Goal: Task Accomplishment & Management: Use online tool/utility

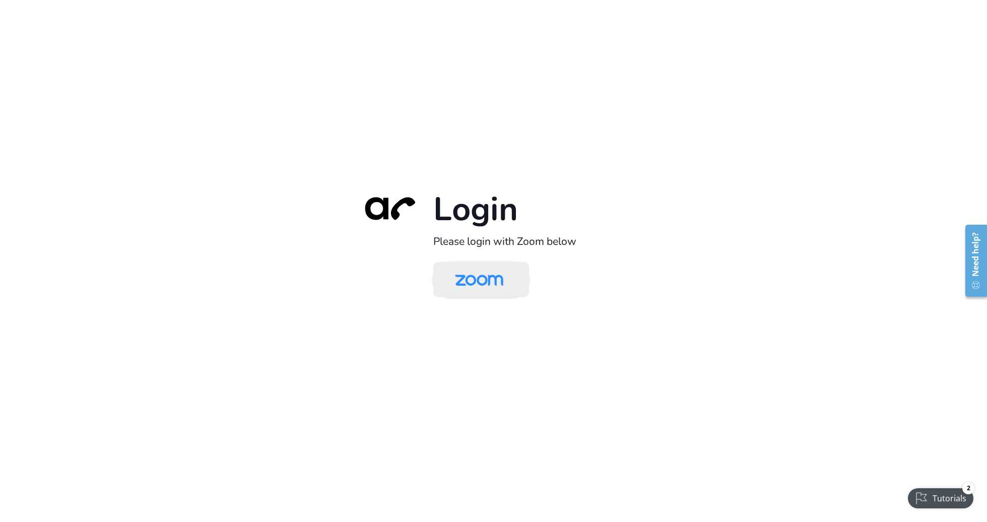
click at [483, 278] on img at bounding box center [479, 280] width 70 height 33
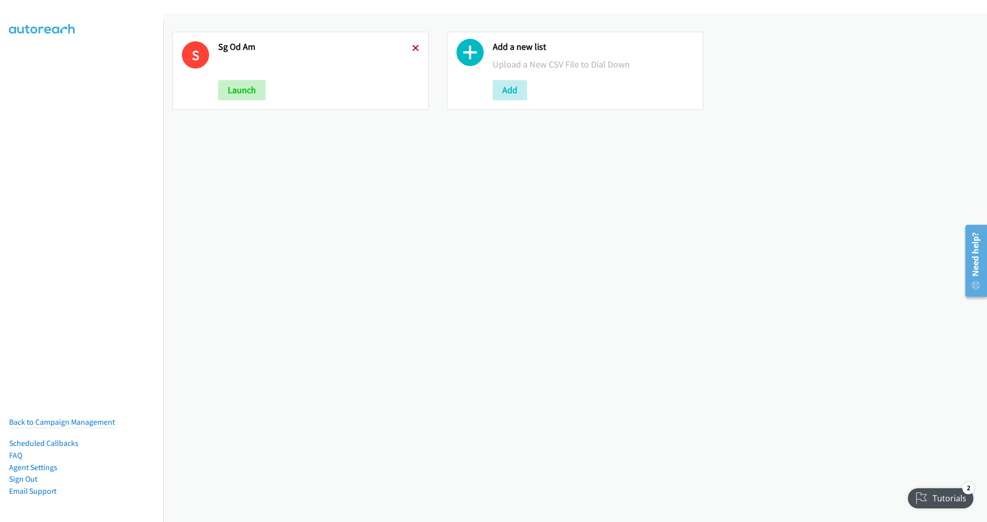
click at [412, 47] on icon at bounding box center [415, 48] width 7 height 7
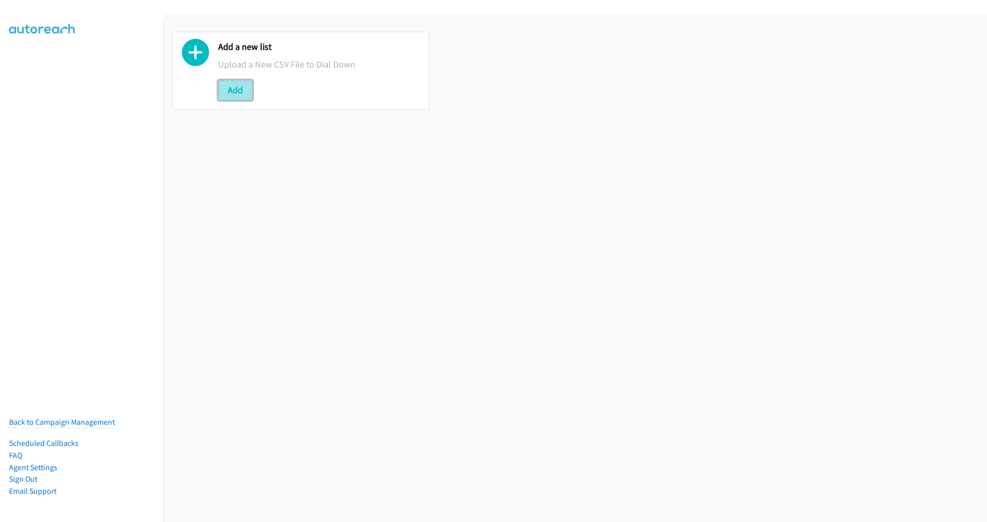
click at [229, 83] on button "Add" at bounding box center [235, 90] width 34 height 20
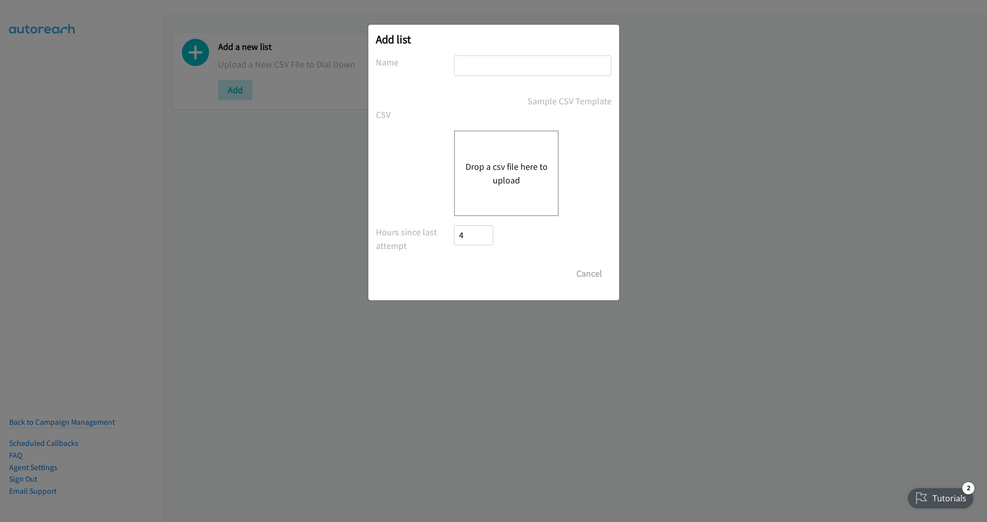
click at [509, 183] on button "Drop a csv file here to upload" at bounding box center [506, 173] width 83 height 27
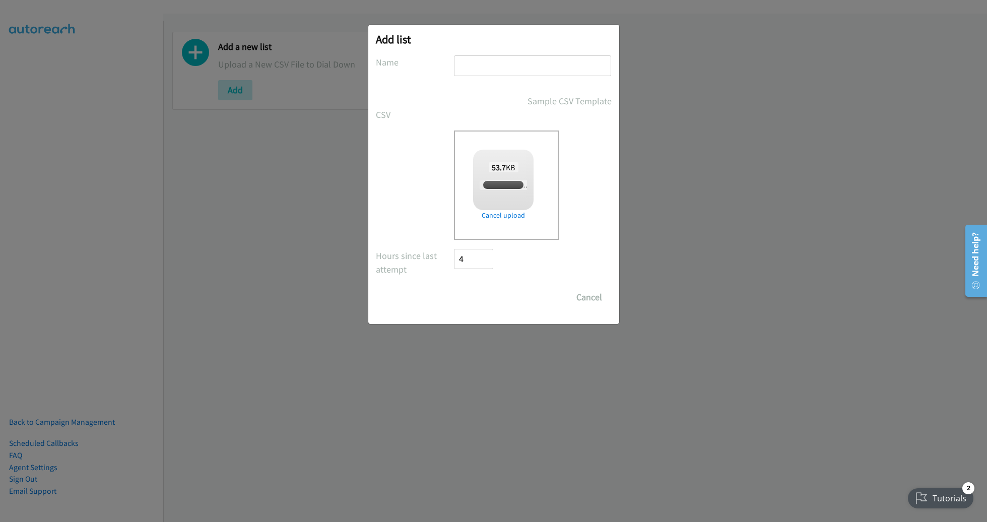
click at [470, 69] on input "text" at bounding box center [532, 65] width 157 height 21
checkbox input "true"
type input "PM"
click at [454, 287] on input "Save List" at bounding box center [480, 297] width 53 height 20
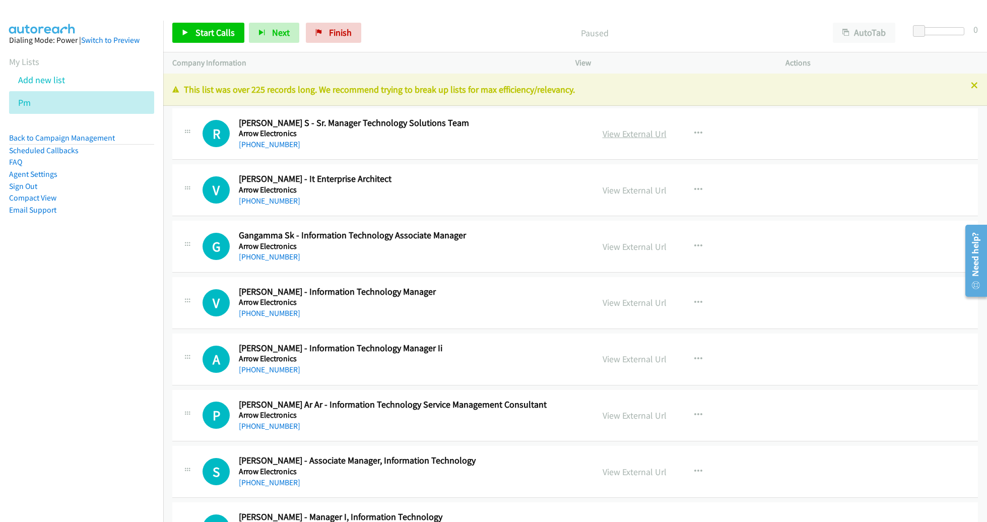
click at [629, 135] on link "View External Url" at bounding box center [634, 134] width 64 height 12
click at [210, 33] on span "Start Calls" at bounding box center [214, 33] width 39 height 12
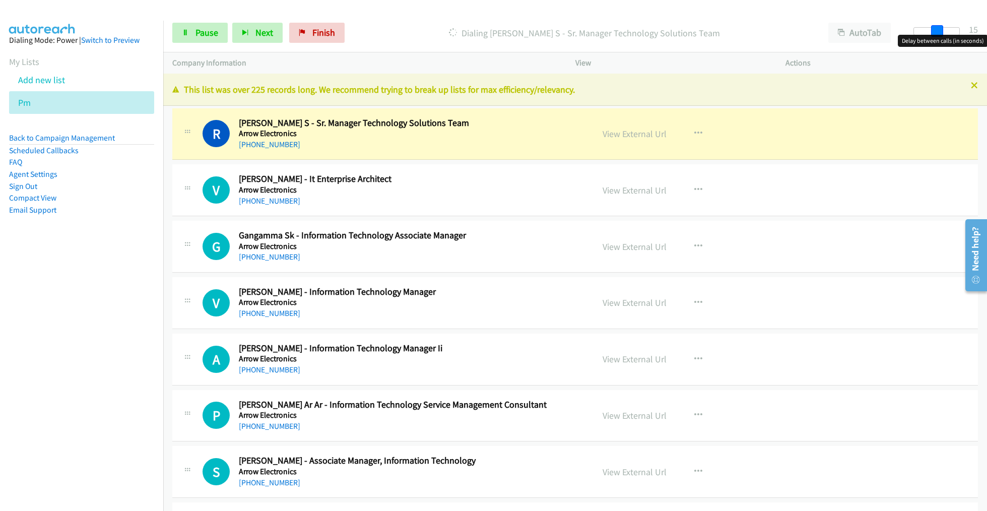
drag, startPoint x: 915, startPoint y: 32, endPoint x: 938, endPoint y: 32, distance: 22.7
click at [938, 32] on span at bounding box center [937, 31] width 12 height 12
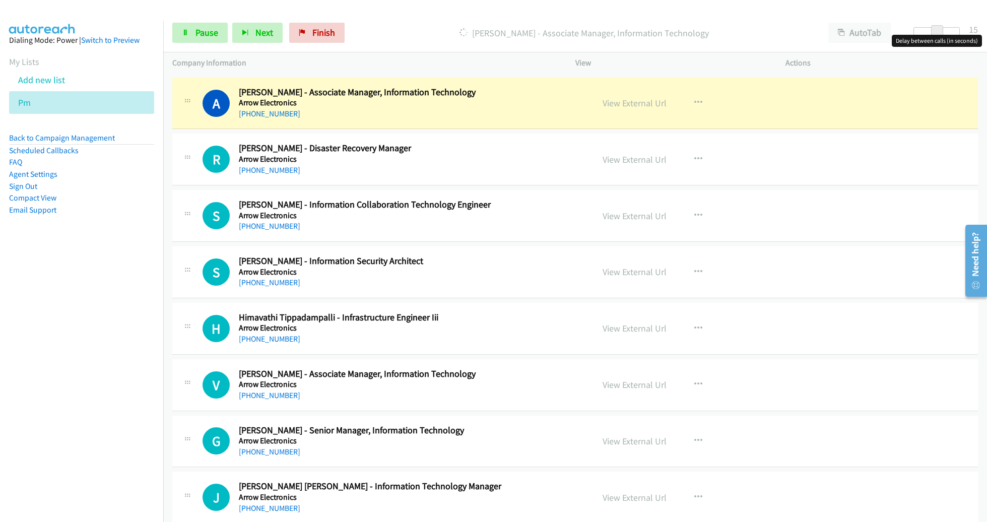
scroll to position [594, 0]
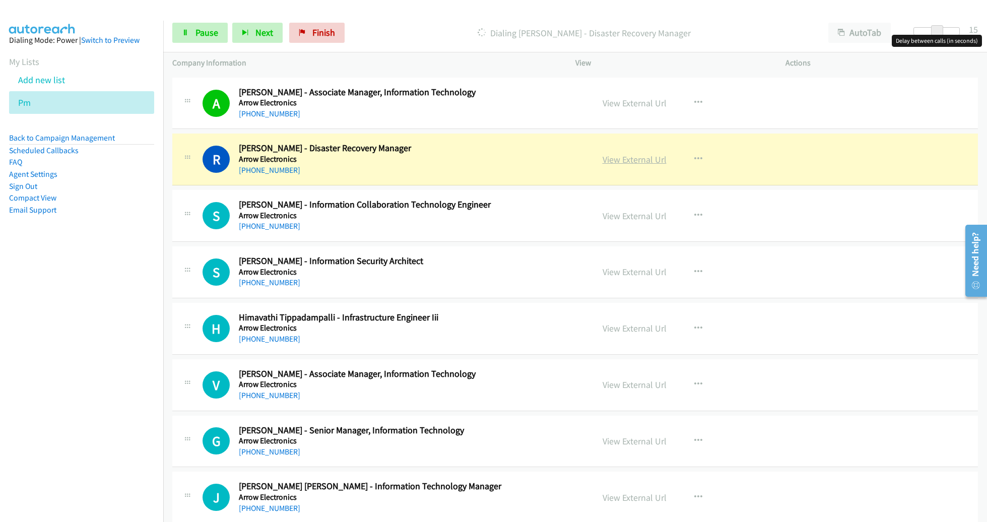
click at [638, 159] on link "View External Url" at bounding box center [634, 160] width 64 height 12
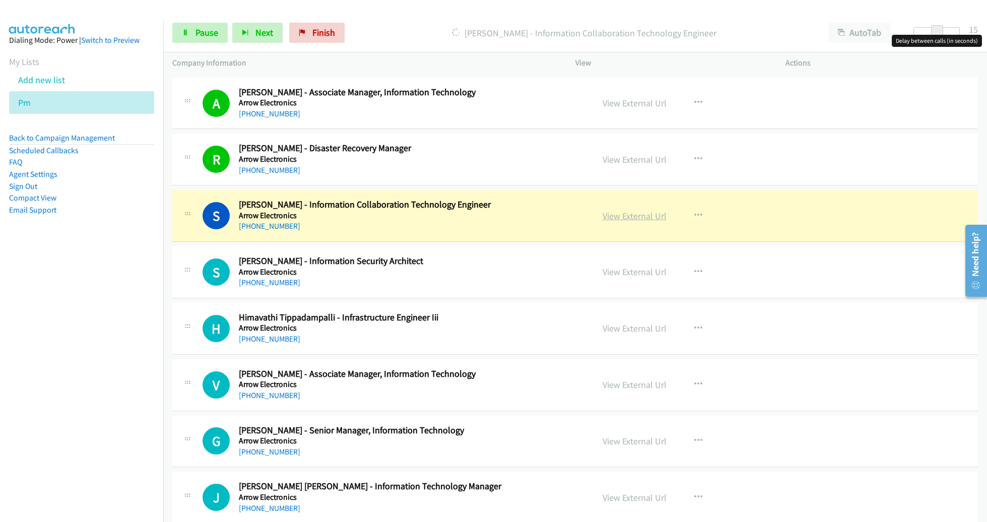
click at [644, 211] on link "View External Url" at bounding box center [634, 216] width 64 height 12
click at [212, 32] on span "Pause" at bounding box center [206, 33] width 23 height 12
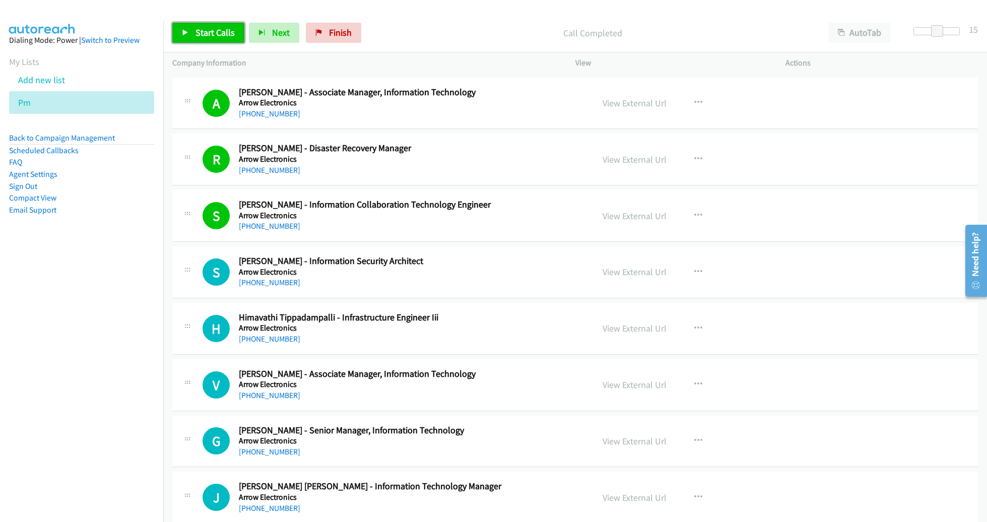
click at [208, 39] on link "Start Calls" at bounding box center [208, 33] width 72 height 20
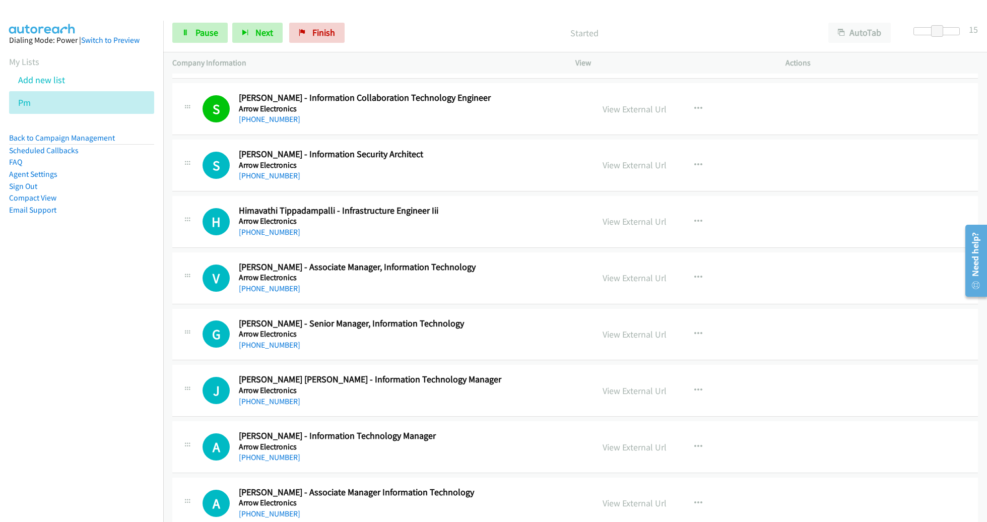
scroll to position [706, 0]
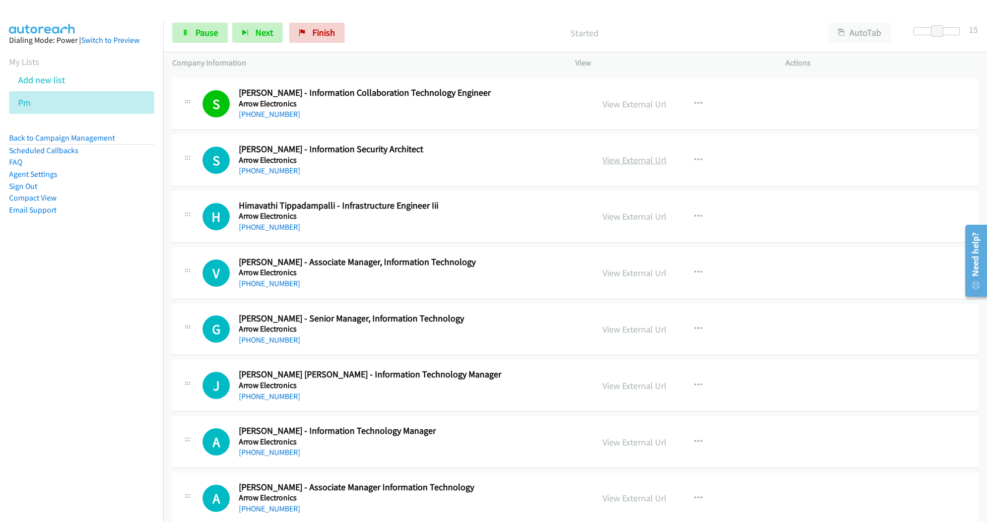
click at [622, 156] on link "View External Url" at bounding box center [634, 160] width 64 height 12
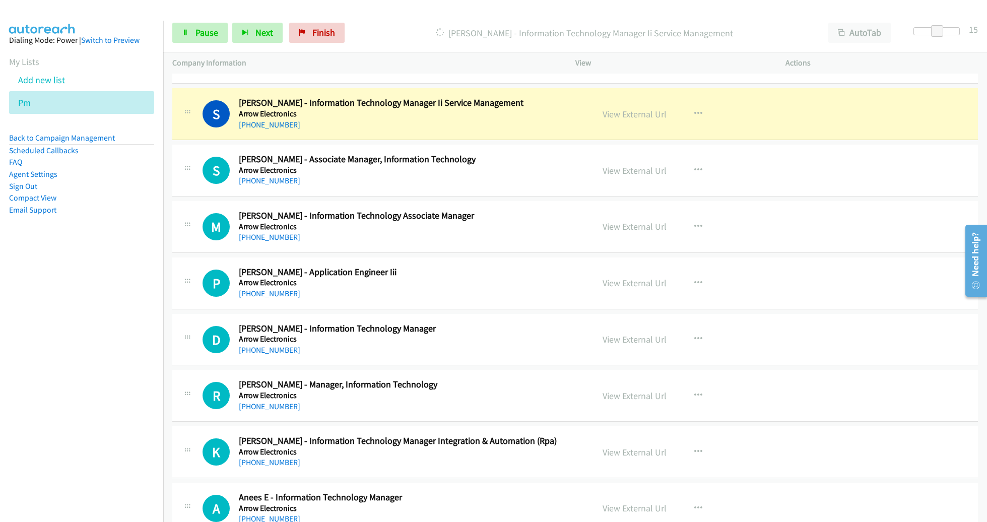
scroll to position [1259, 0]
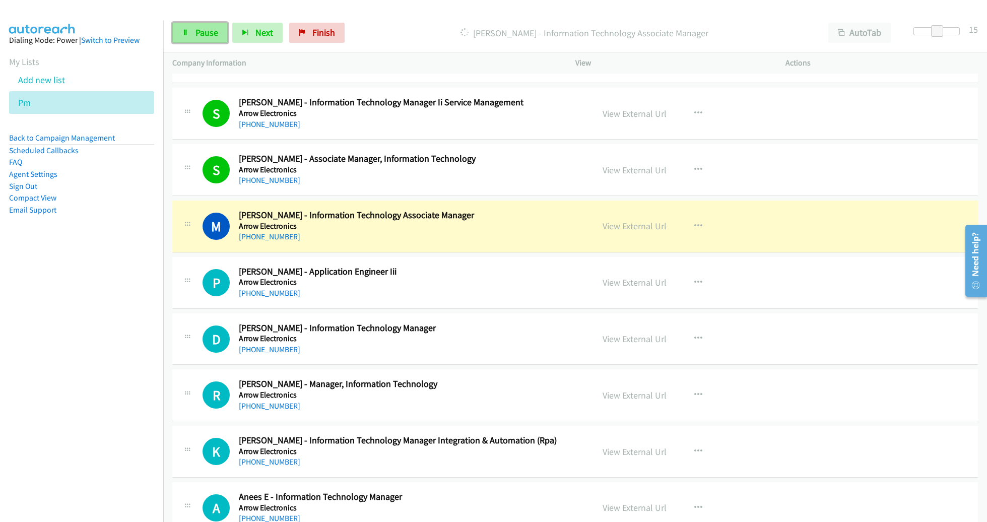
click at [219, 34] on link "Pause" at bounding box center [199, 33] width 55 height 20
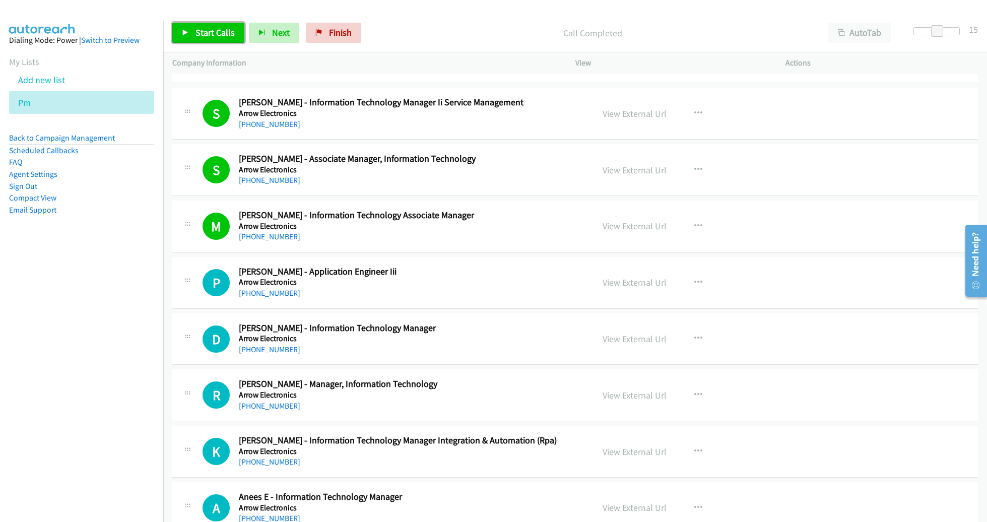
click at [209, 29] on span "Start Calls" at bounding box center [214, 33] width 39 height 12
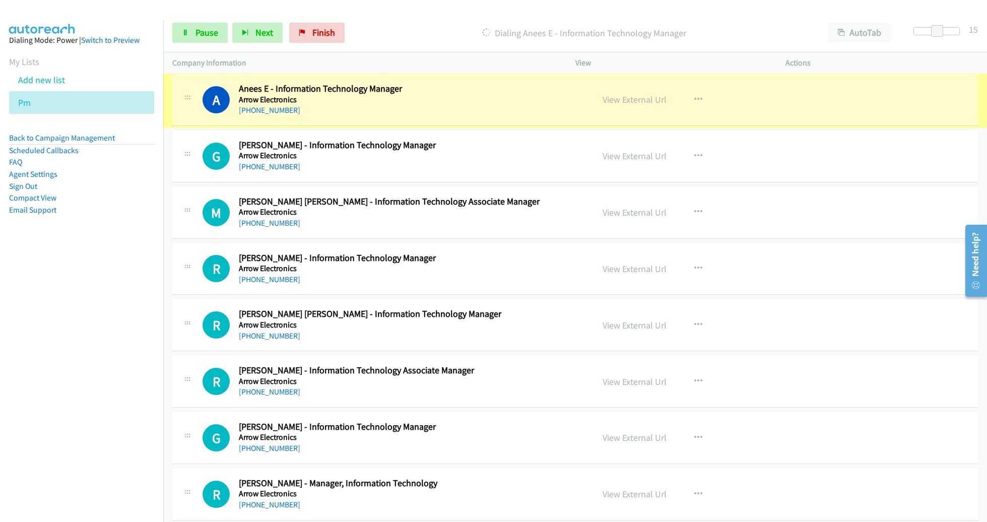
scroll to position [1667, 0]
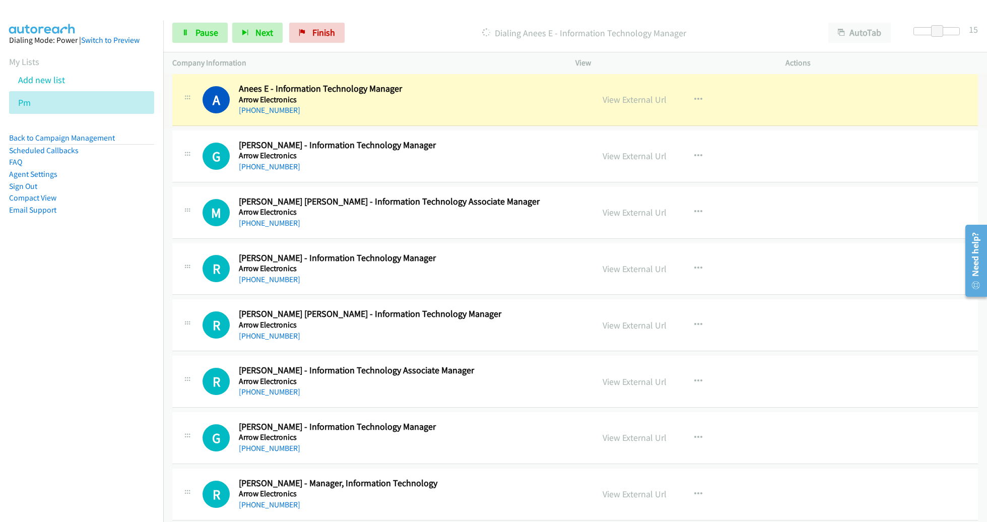
click at [649, 102] on div "View External Url View External Url Schedule/Manage Callback Start Calls Here R…" at bounding box center [703, 99] width 220 height 33
click at [649, 99] on link "View External Url" at bounding box center [634, 100] width 64 height 12
click at [199, 41] on link "Pause" at bounding box center [199, 33] width 55 height 20
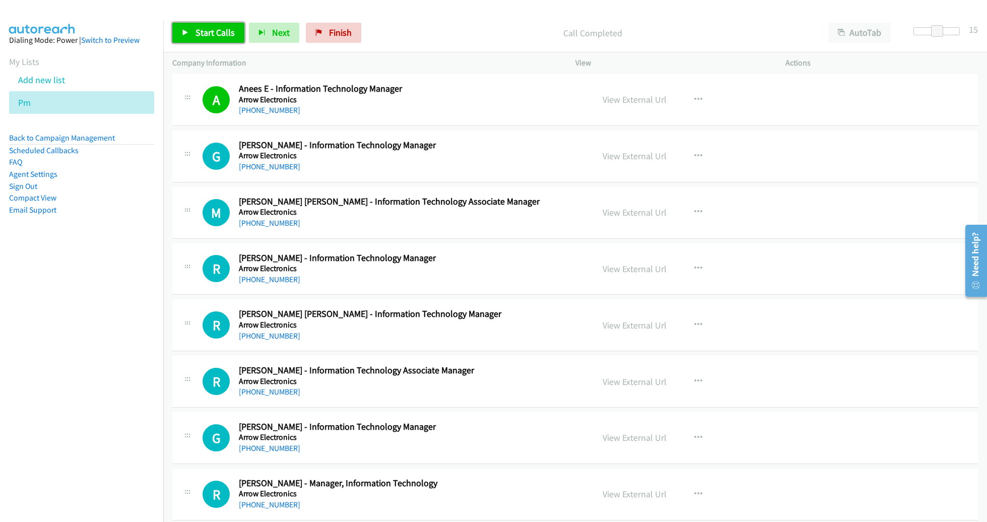
click at [225, 30] on span "Start Calls" at bounding box center [214, 33] width 39 height 12
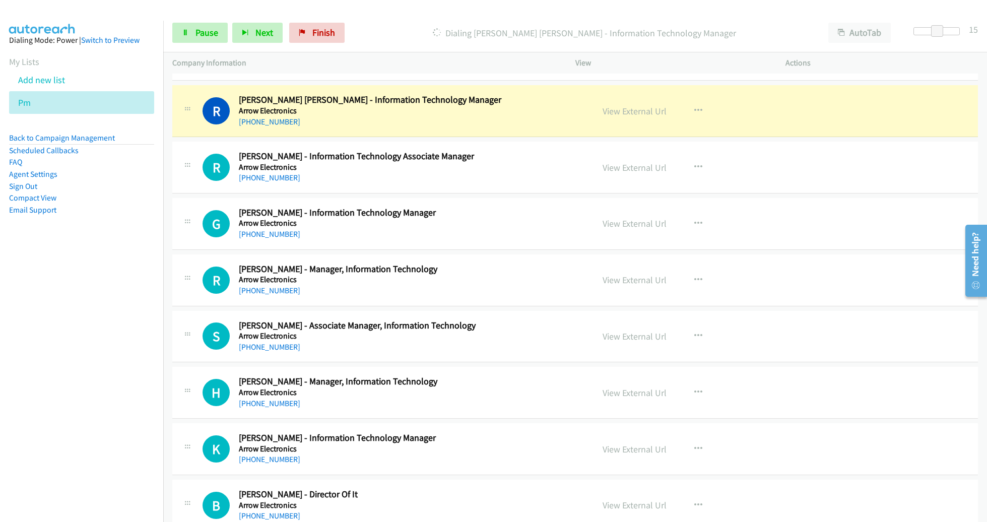
scroll to position [1884, 0]
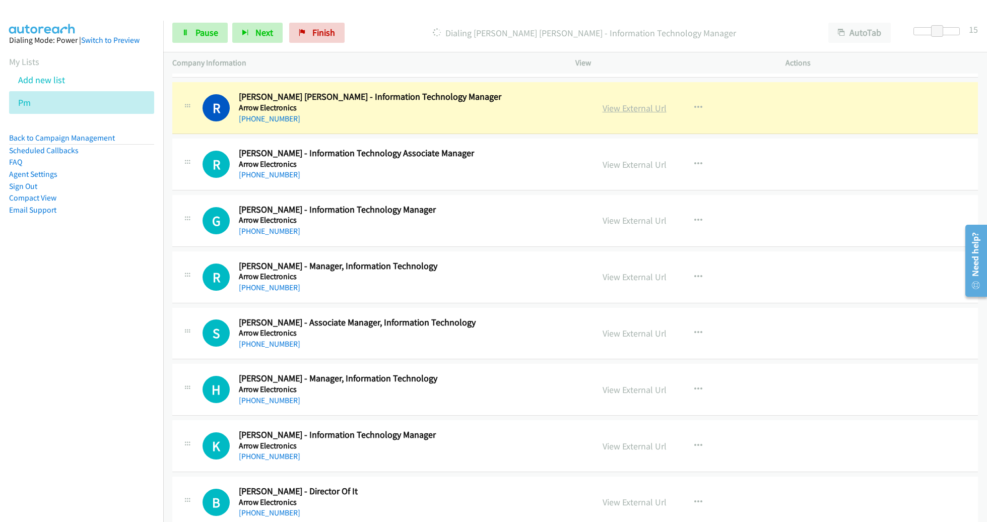
click at [643, 106] on link "View External Url" at bounding box center [634, 108] width 64 height 12
click at [192, 19] on div "Start Calls Pause Next Finish Dialing [PERSON_NAME] [PERSON_NAME] - Information…" at bounding box center [575, 33] width 824 height 39
click at [192, 33] on link "Pause" at bounding box center [199, 33] width 55 height 20
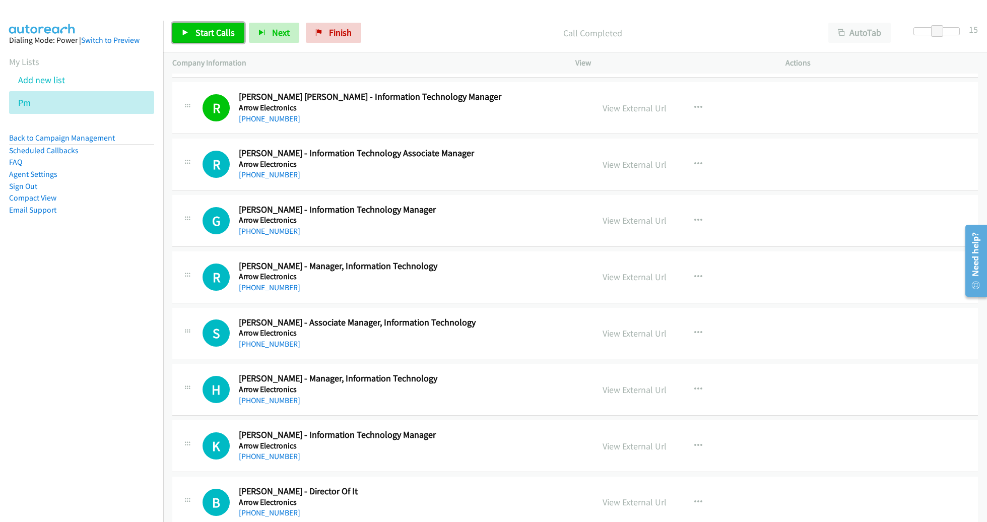
click at [198, 31] on span "Start Calls" at bounding box center [214, 33] width 39 height 12
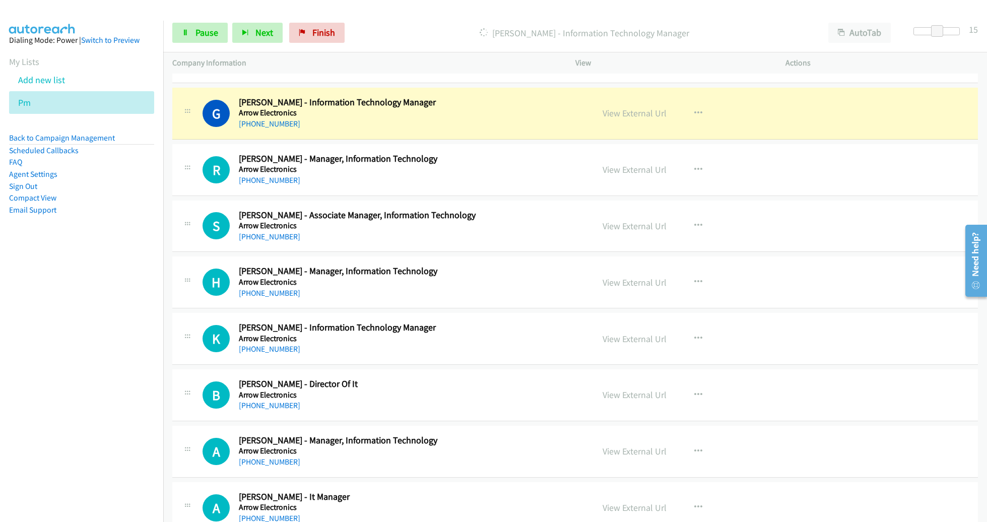
scroll to position [1992, 0]
click at [629, 111] on link "View External Url" at bounding box center [634, 113] width 64 height 12
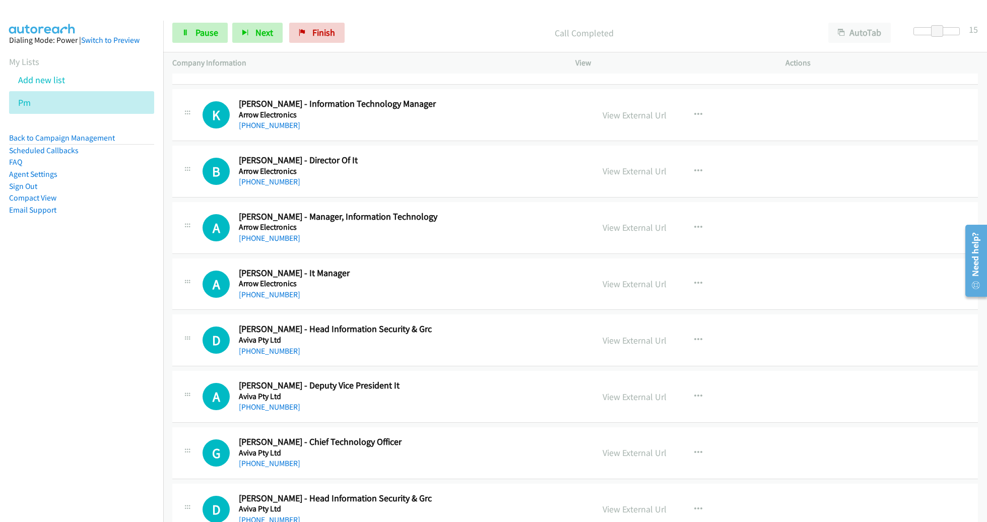
scroll to position [2217, 0]
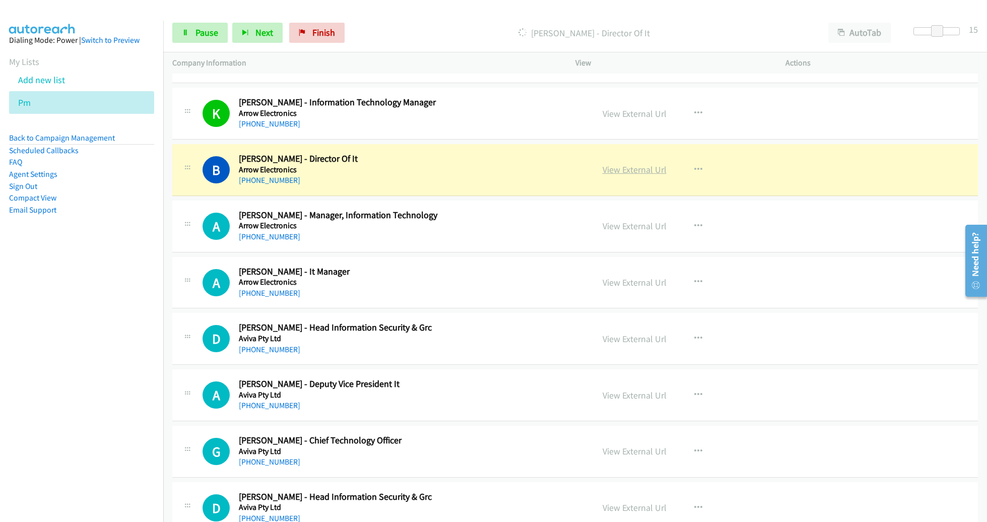
click at [613, 167] on link "View External Url" at bounding box center [634, 170] width 64 height 12
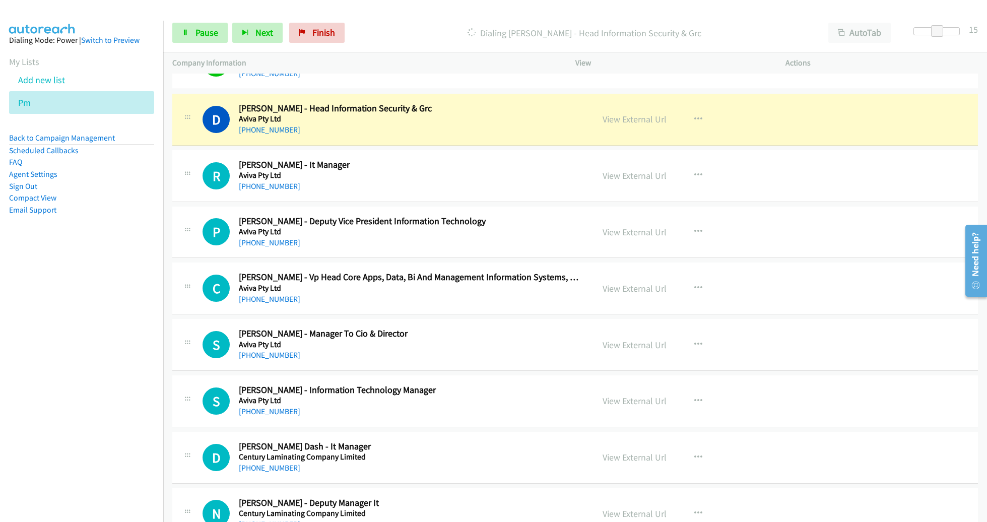
scroll to position [2608, 0]
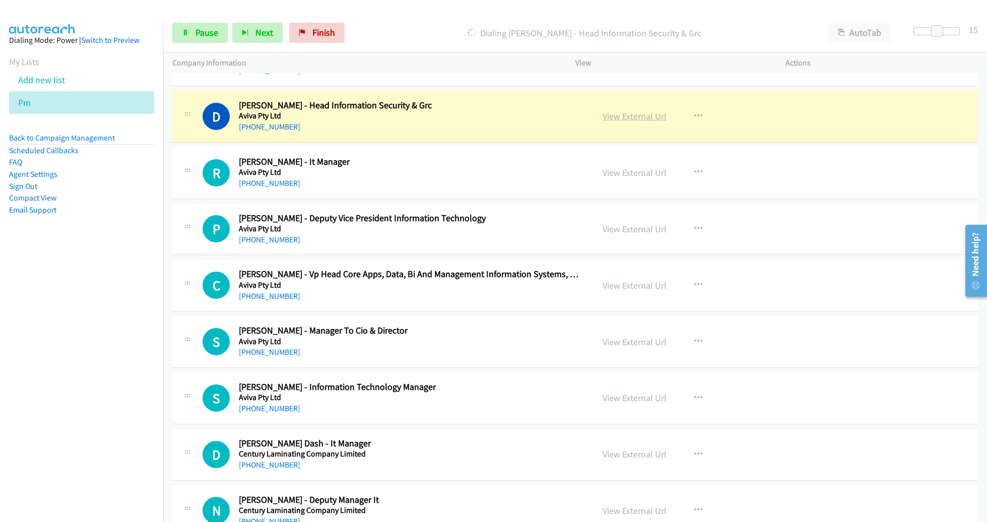
click at [632, 110] on link "View External Url" at bounding box center [634, 116] width 64 height 12
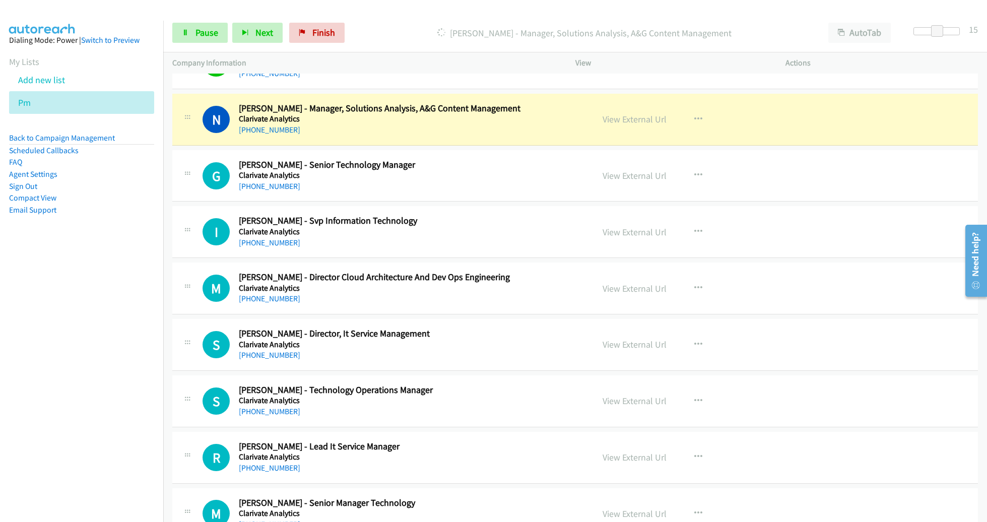
scroll to position [3227, 0]
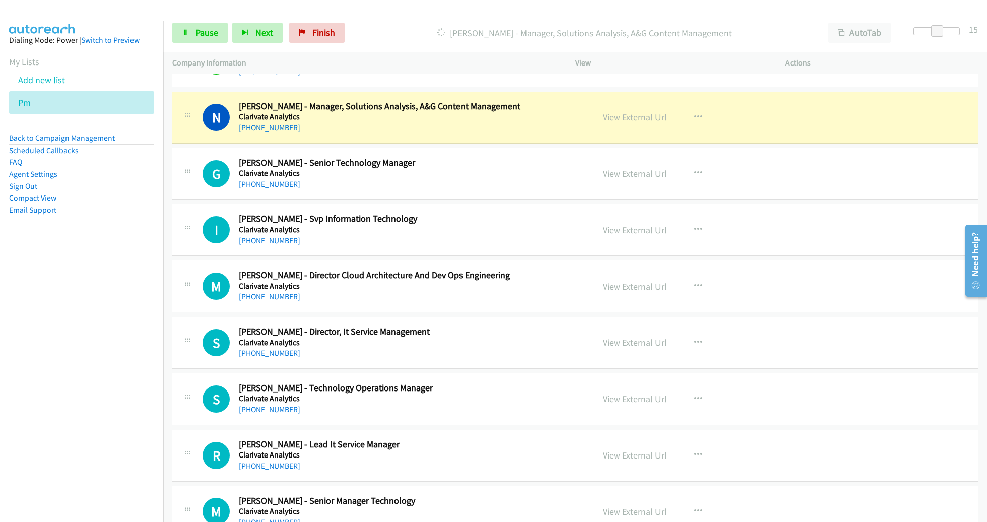
click at [534, 122] on div "[PHONE_NUMBER]" at bounding box center [409, 128] width 340 height 12
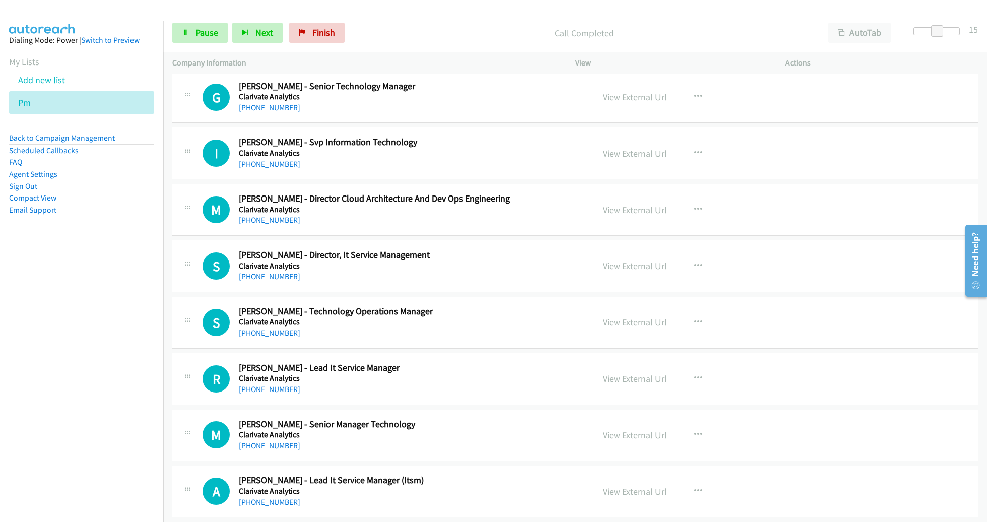
scroll to position [3300, 0]
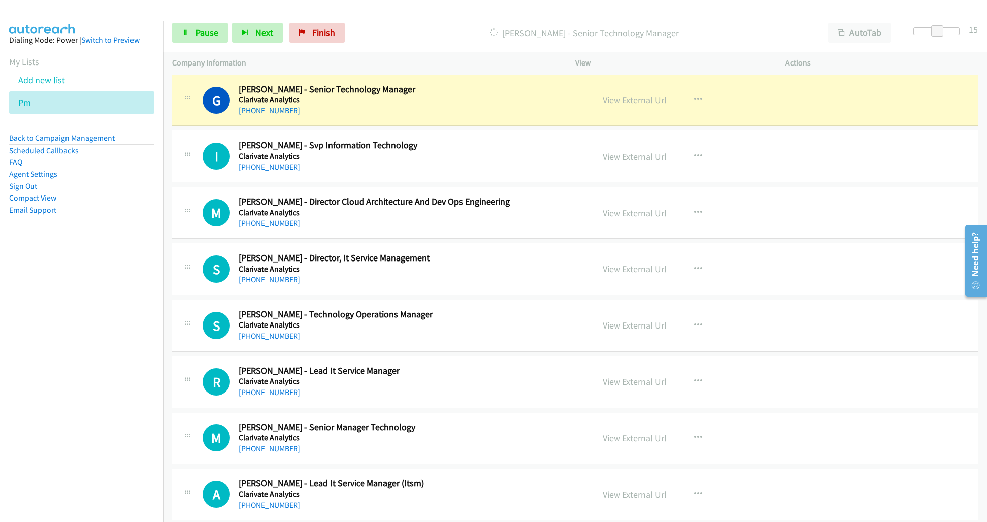
click at [640, 94] on link "View External Url" at bounding box center [634, 100] width 64 height 12
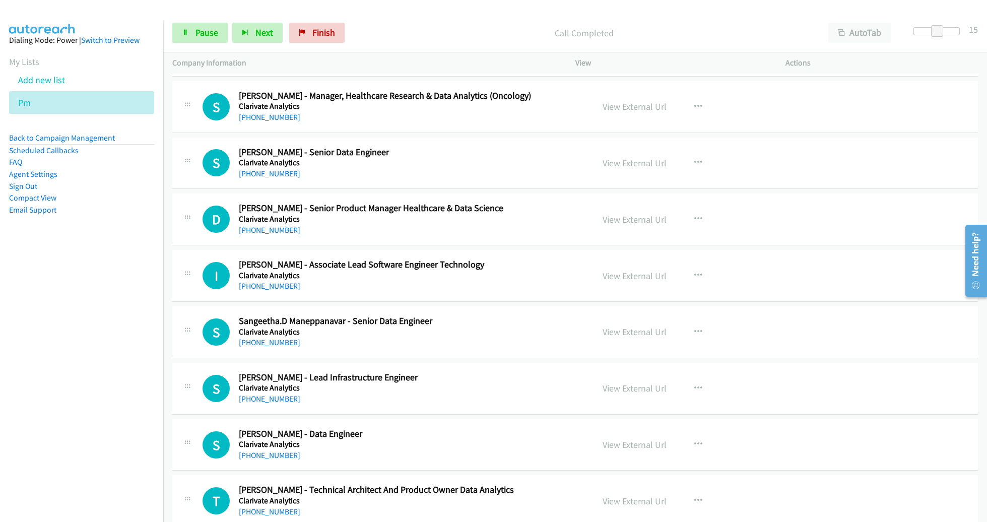
scroll to position [3856, 0]
click at [202, 32] on span "Pause" at bounding box center [206, 33] width 23 height 12
click at [216, 23] on link "Start Calls" at bounding box center [208, 33] width 72 height 20
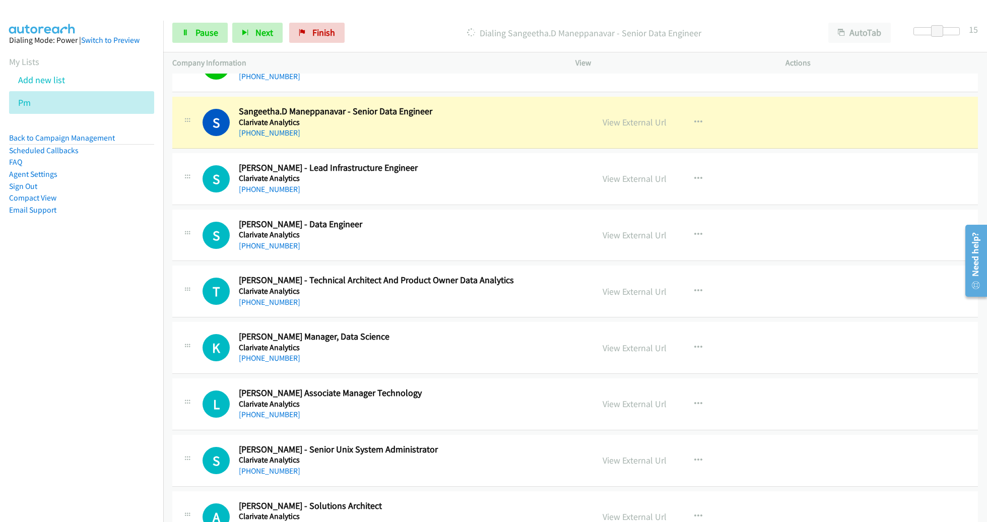
scroll to position [4076, 0]
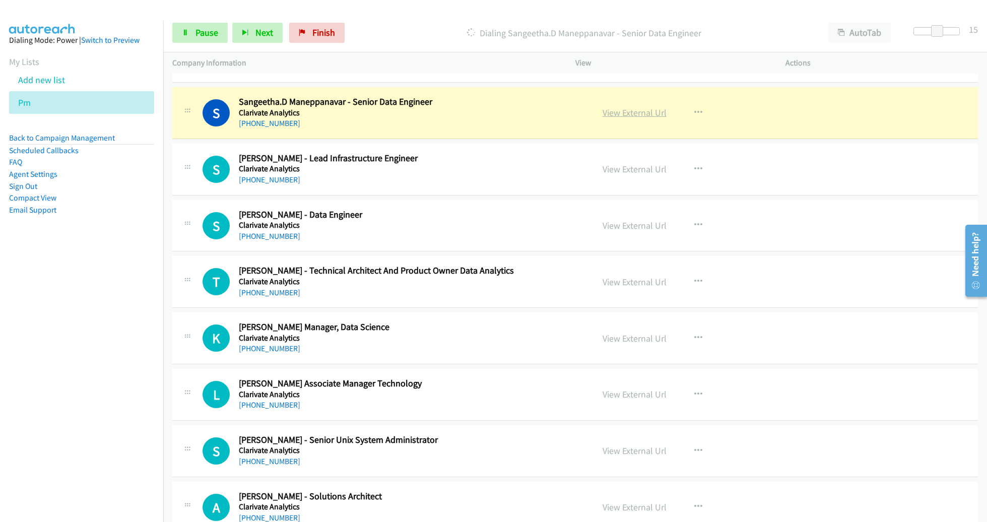
click at [625, 107] on link "View External Url" at bounding box center [634, 113] width 64 height 12
click at [196, 27] on span "Pause" at bounding box center [206, 33] width 23 height 12
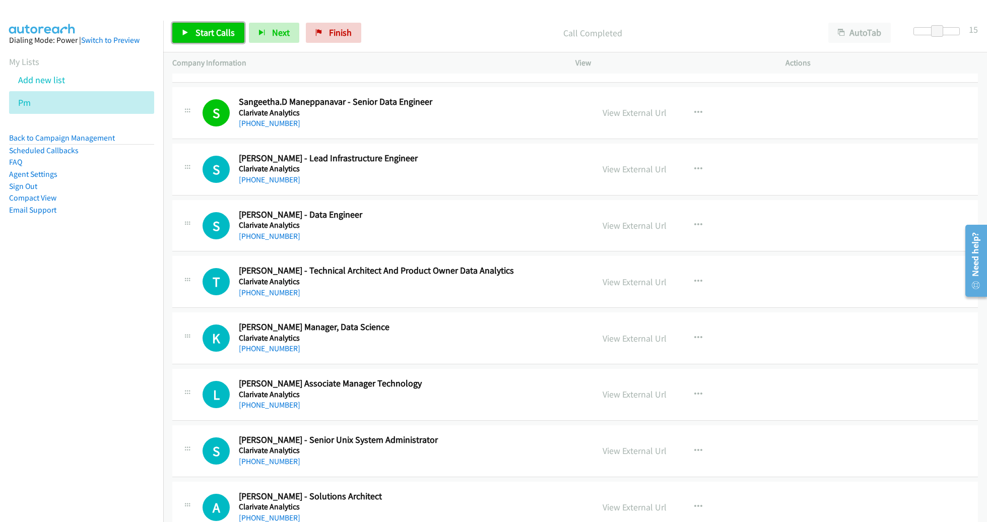
click at [226, 39] on link "Start Calls" at bounding box center [208, 33] width 72 height 20
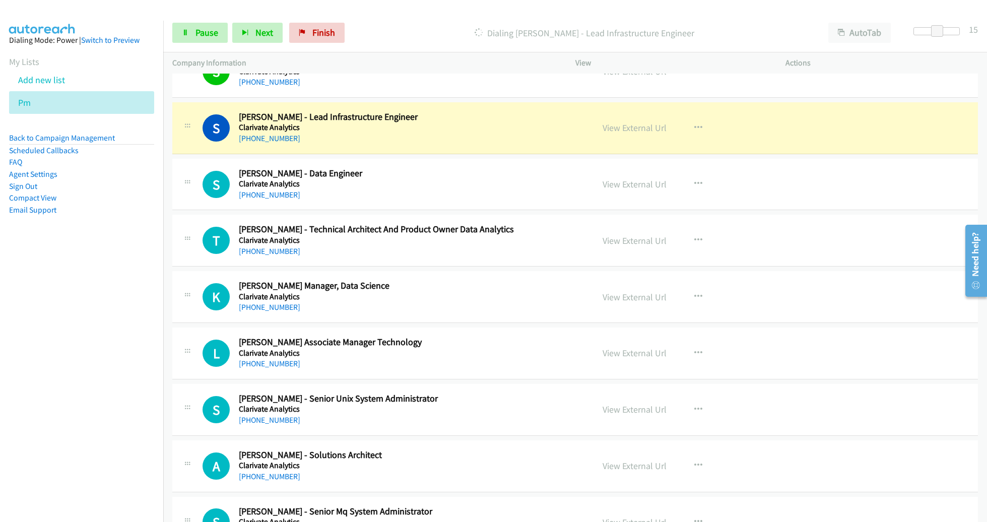
scroll to position [4113, 0]
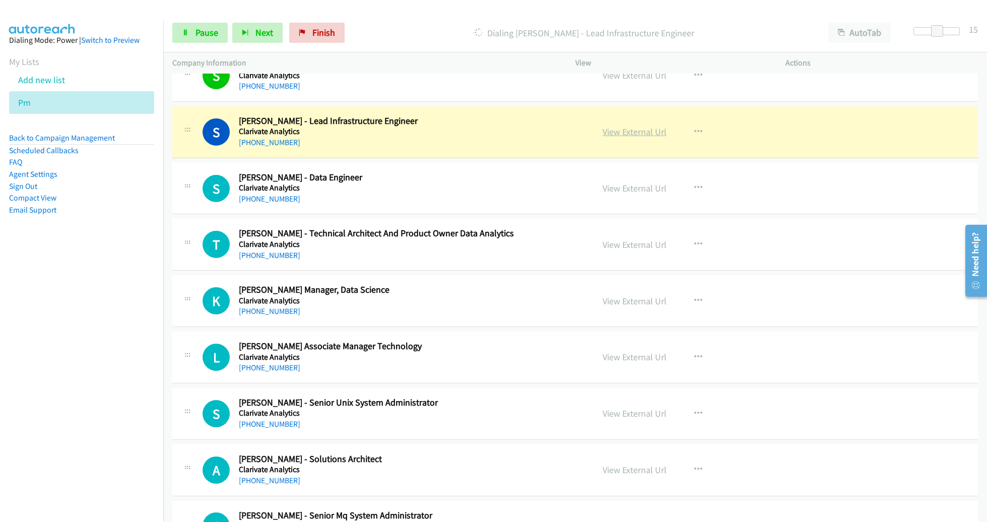
click at [638, 126] on link "View External Url" at bounding box center [634, 132] width 64 height 12
click at [198, 36] on span "Pause" at bounding box center [206, 33] width 23 height 12
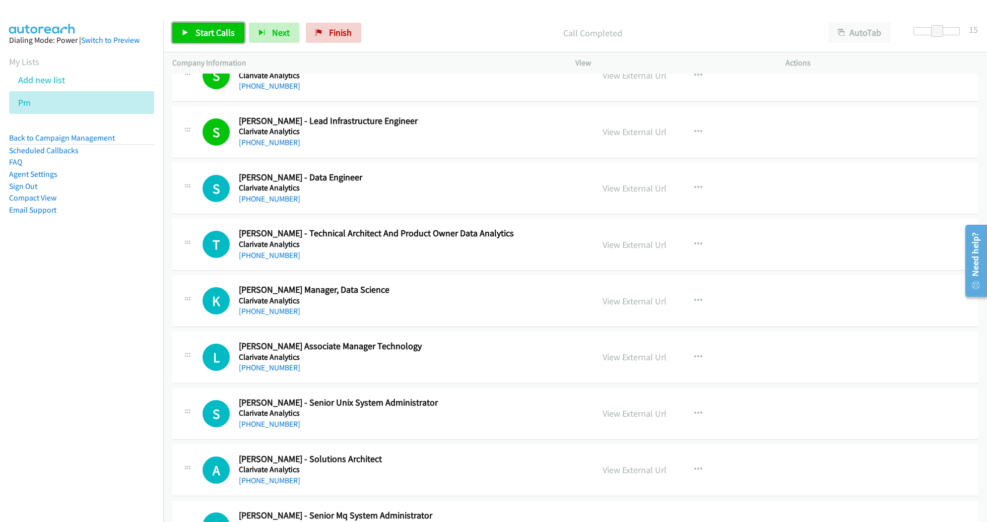
click at [214, 31] on span "Start Calls" at bounding box center [214, 33] width 39 height 12
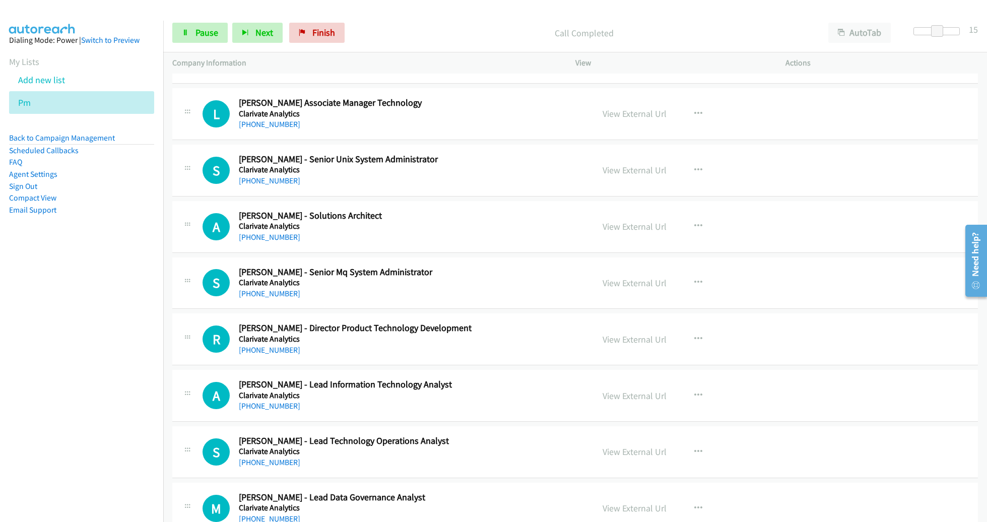
scroll to position [4360, 0]
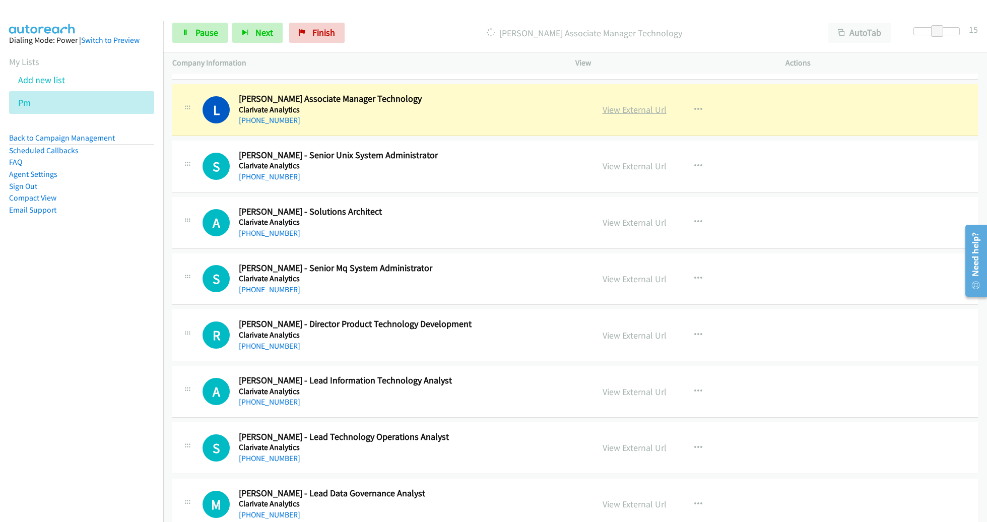
click at [634, 104] on link "View External Url" at bounding box center [634, 110] width 64 height 12
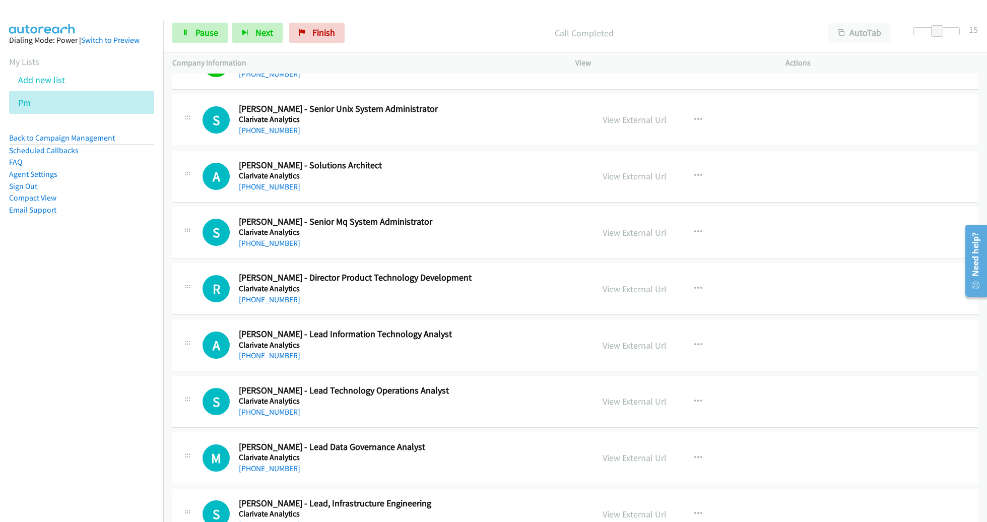
scroll to position [4408, 0]
click at [213, 35] on span "Pause" at bounding box center [206, 33] width 23 height 12
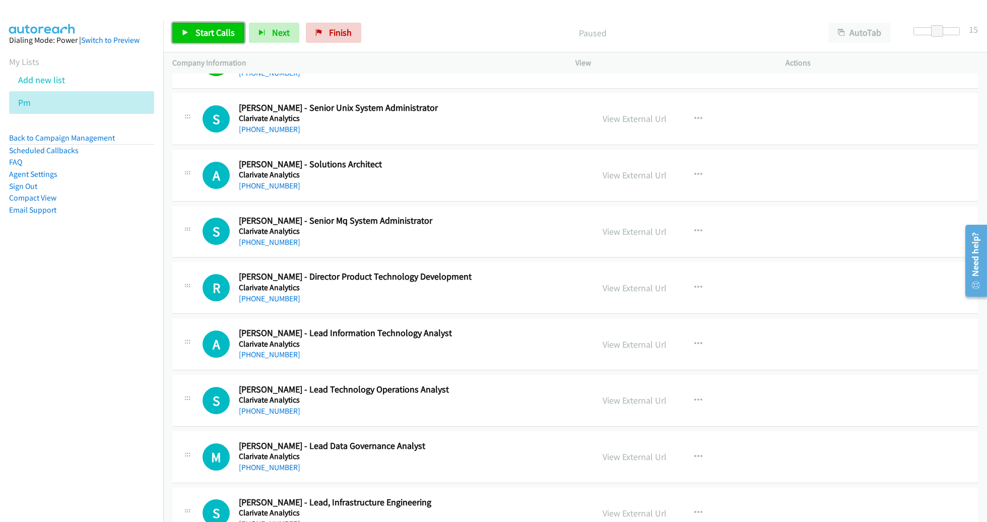
click at [217, 27] on span "Start Calls" at bounding box center [214, 33] width 39 height 12
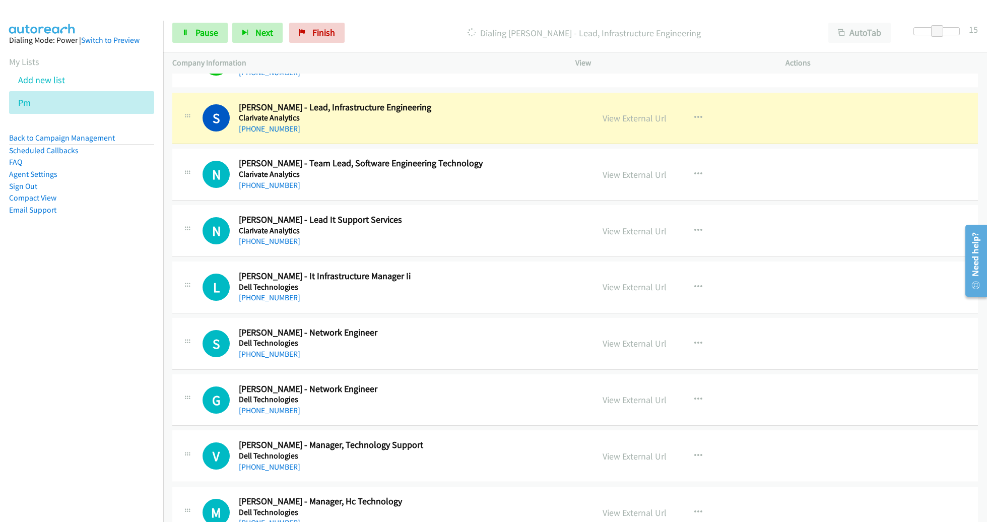
scroll to position [4804, 0]
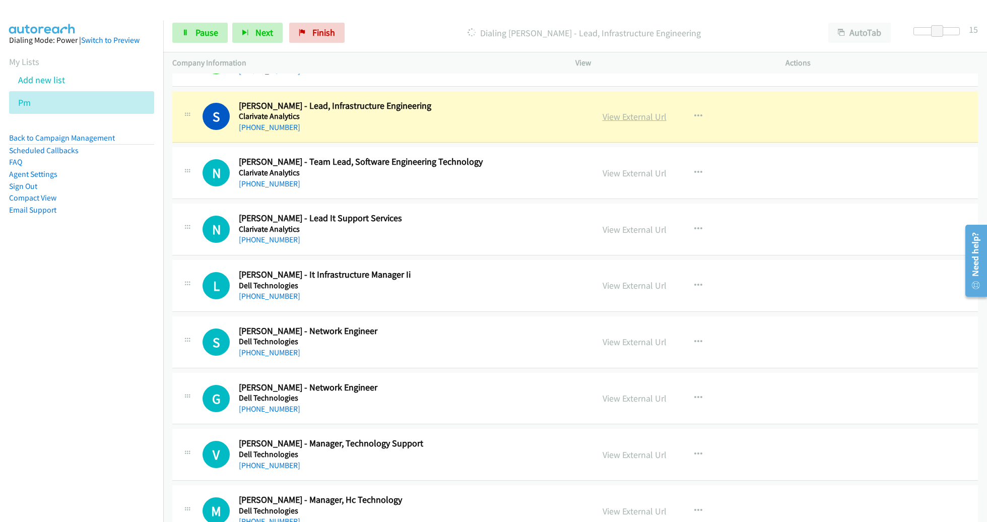
click at [633, 111] on link "View External Url" at bounding box center [634, 117] width 64 height 12
click at [218, 36] on link "Pause" at bounding box center [199, 33] width 55 height 20
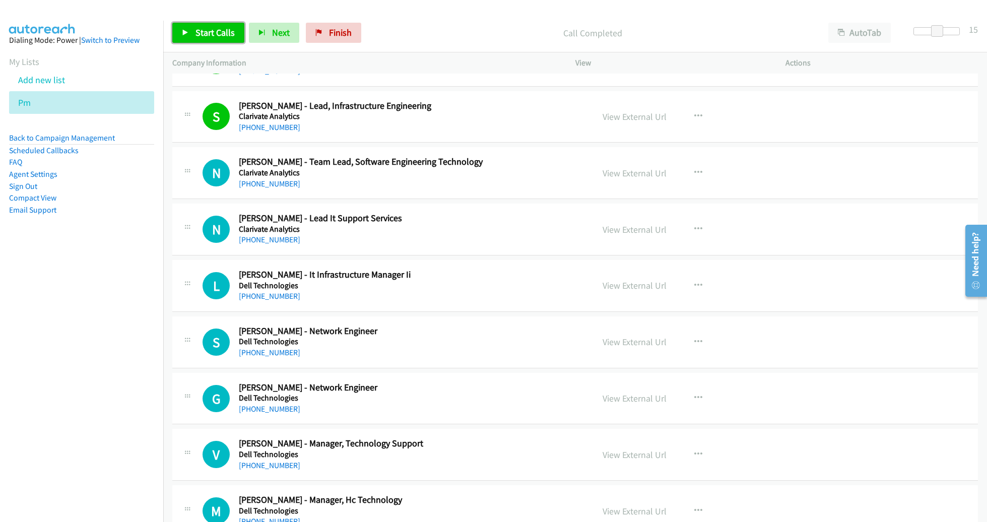
click at [202, 29] on span "Start Calls" at bounding box center [214, 33] width 39 height 12
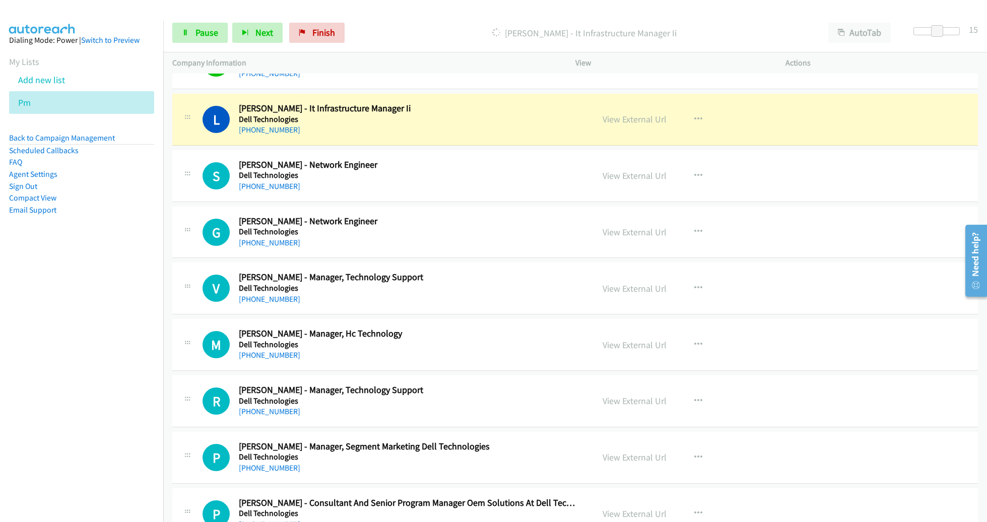
scroll to position [4971, 0]
click at [638, 112] on link "View External Url" at bounding box center [634, 118] width 64 height 12
click at [190, 33] on link "Pause" at bounding box center [199, 33] width 55 height 20
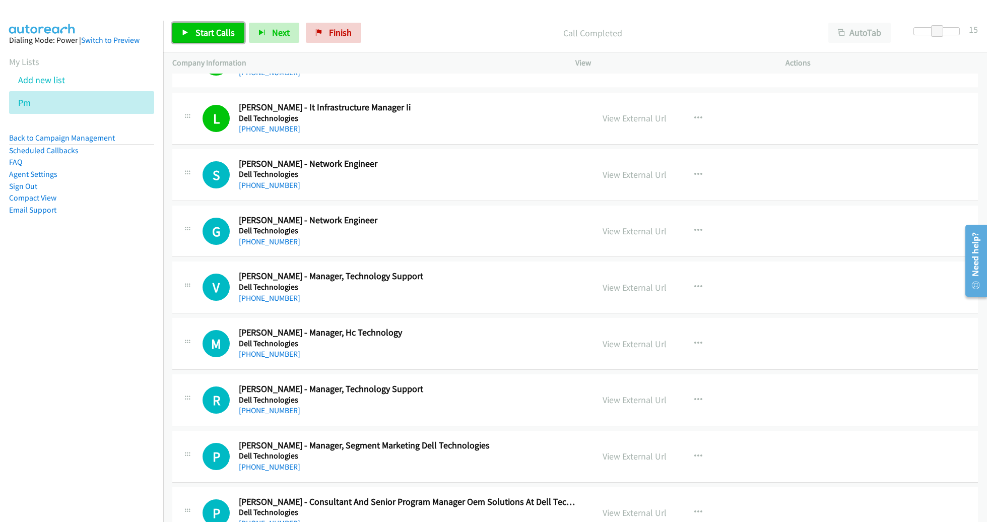
click at [221, 31] on span "Start Calls" at bounding box center [214, 33] width 39 height 12
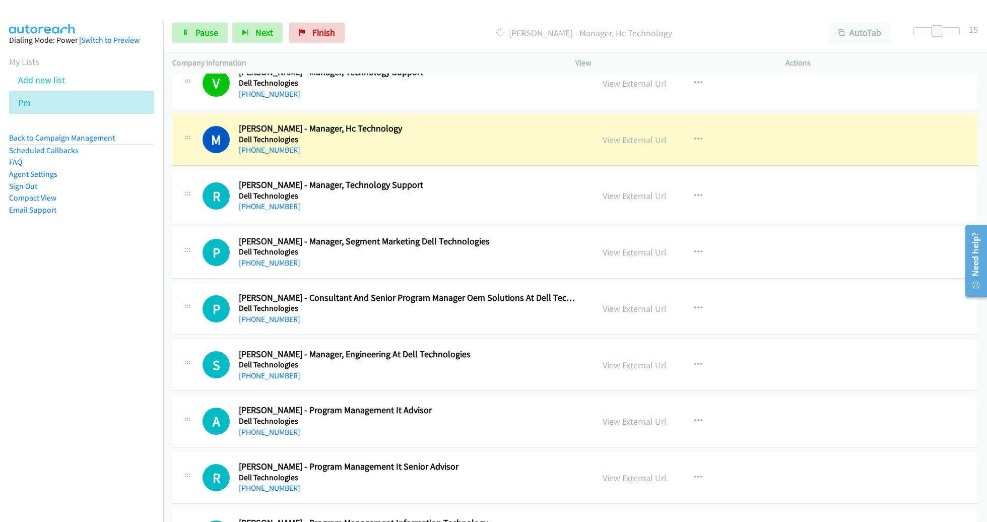
scroll to position [5179, 0]
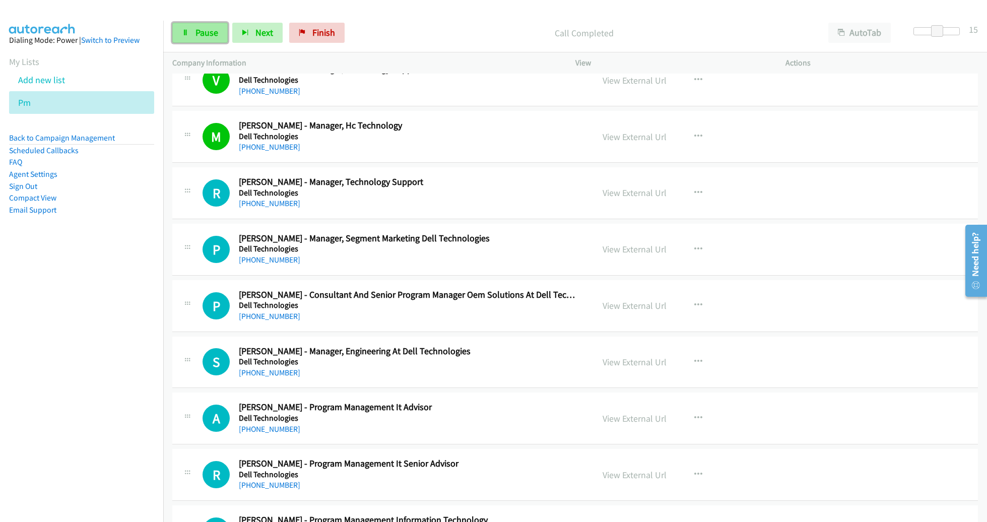
click at [207, 28] on span "Pause" at bounding box center [206, 33] width 23 height 12
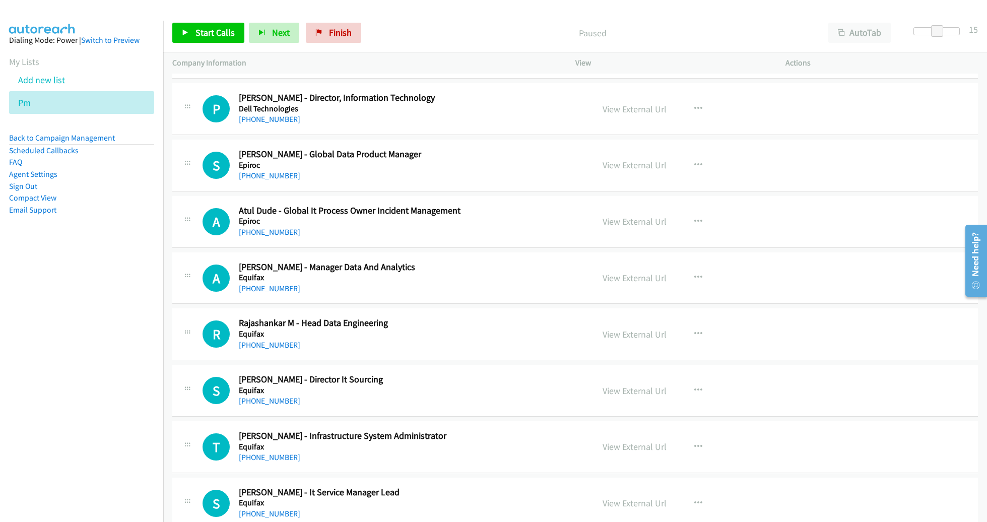
scroll to position [10330, 0]
click at [697, 156] on button "button" at bounding box center [698, 166] width 27 height 20
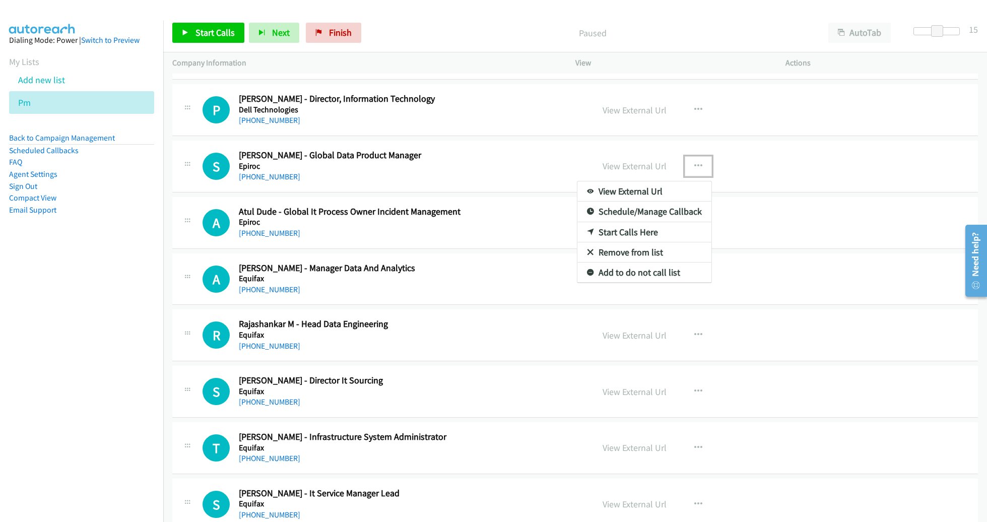
click at [650, 222] on link "Start Calls Here" at bounding box center [644, 232] width 134 height 20
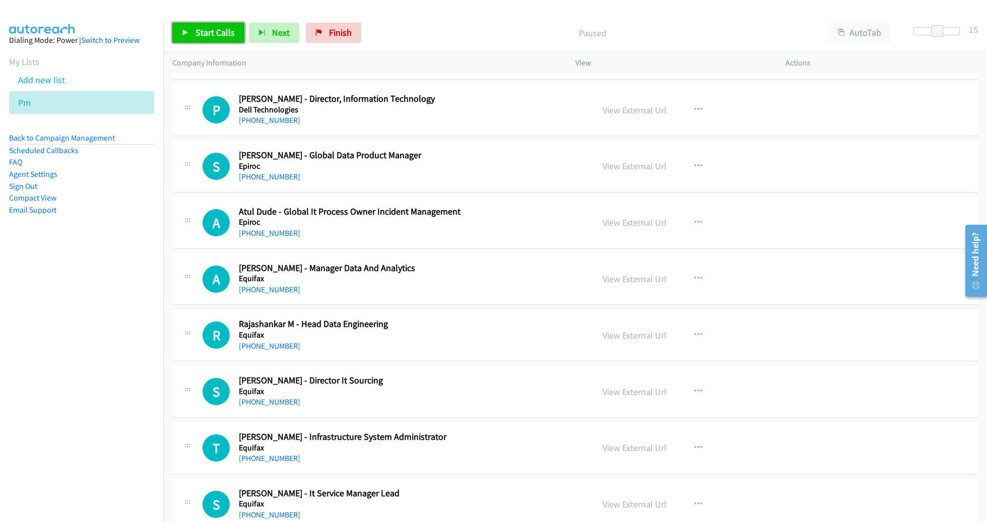
click at [208, 38] on link "Start Calls" at bounding box center [208, 33] width 72 height 20
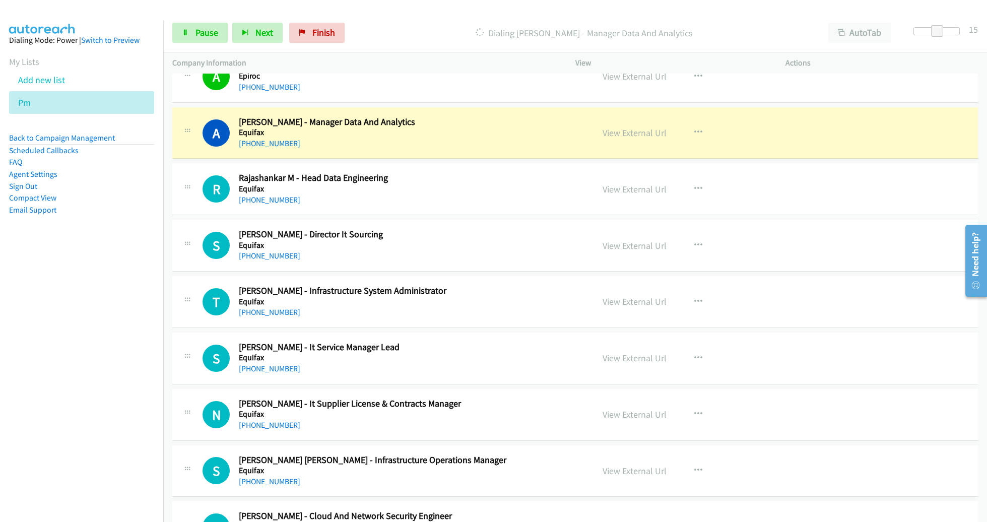
scroll to position [10478, 0]
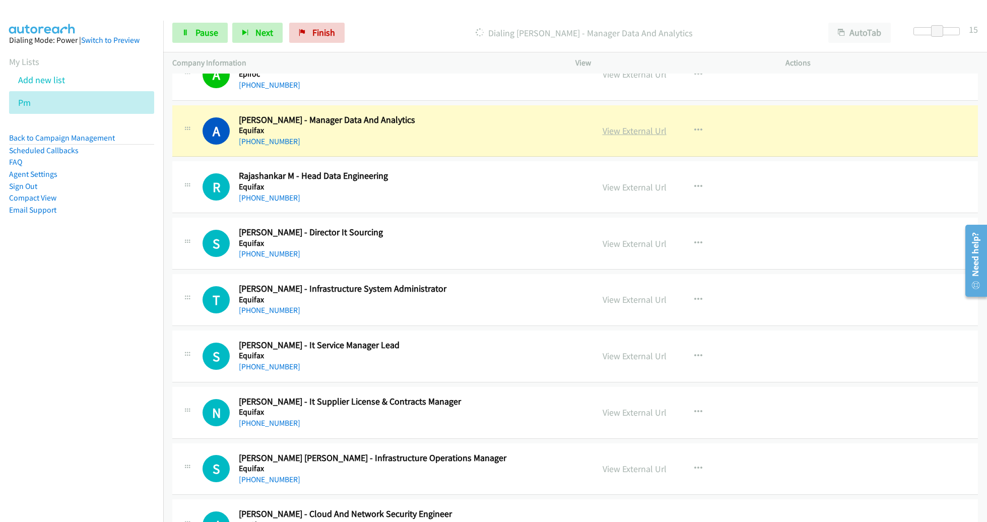
click at [623, 125] on link "View External Url" at bounding box center [634, 131] width 64 height 12
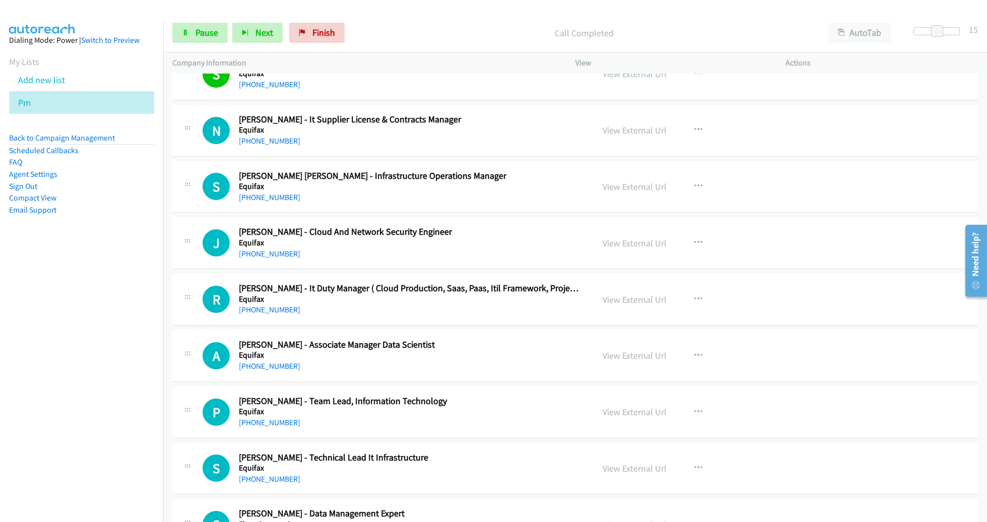
scroll to position [10761, 0]
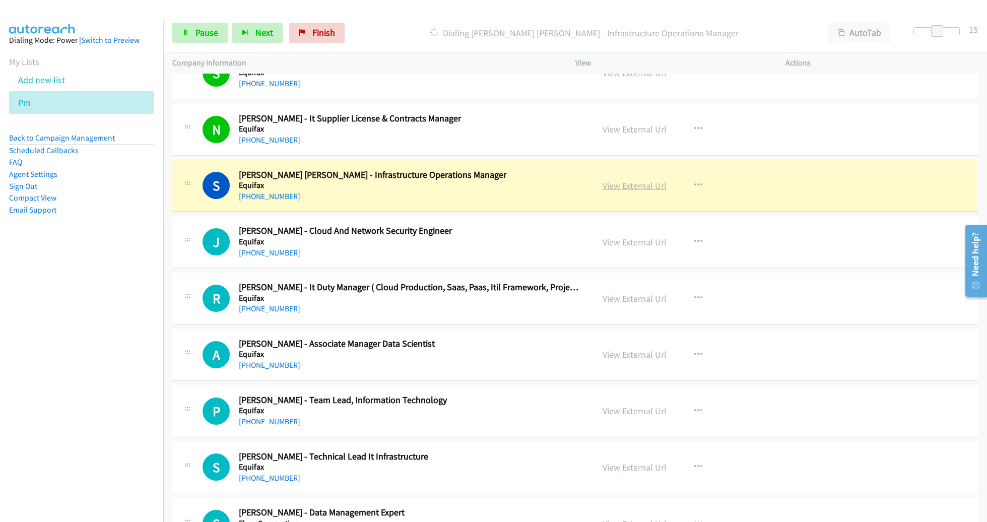
click at [636, 180] on link "View External Url" at bounding box center [634, 186] width 64 height 12
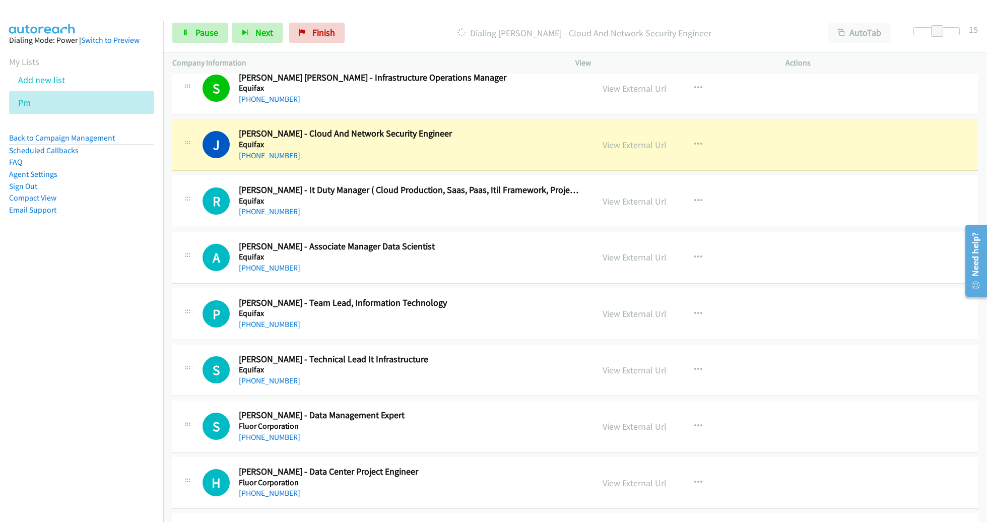
scroll to position [10862, 0]
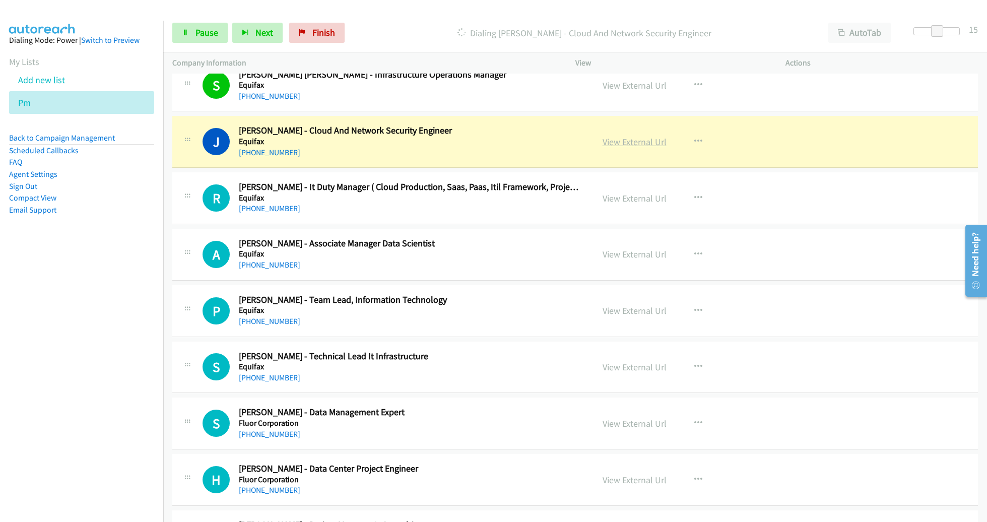
click at [629, 136] on link "View External Url" at bounding box center [634, 142] width 64 height 12
click at [205, 34] on span "Pause" at bounding box center [206, 33] width 23 height 12
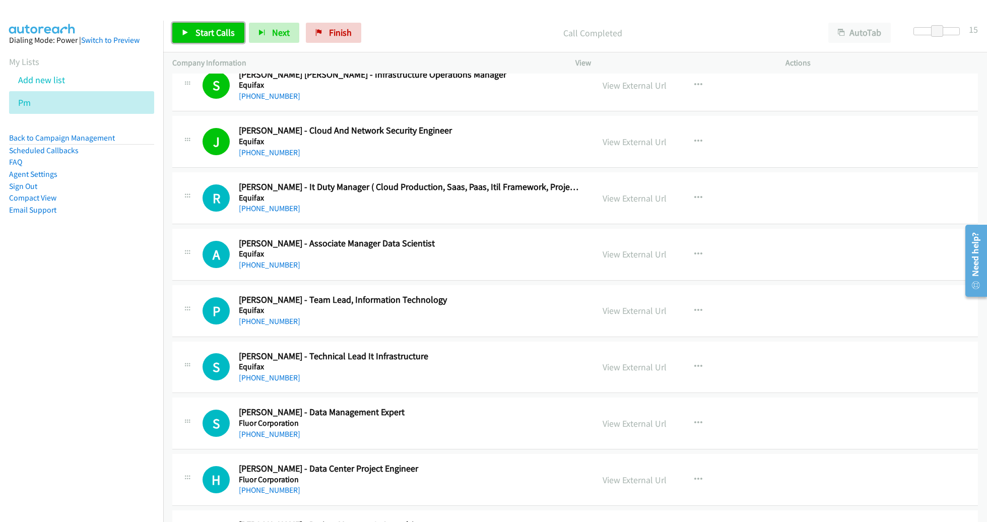
click at [201, 32] on span "Start Calls" at bounding box center [214, 33] width 39 height 12
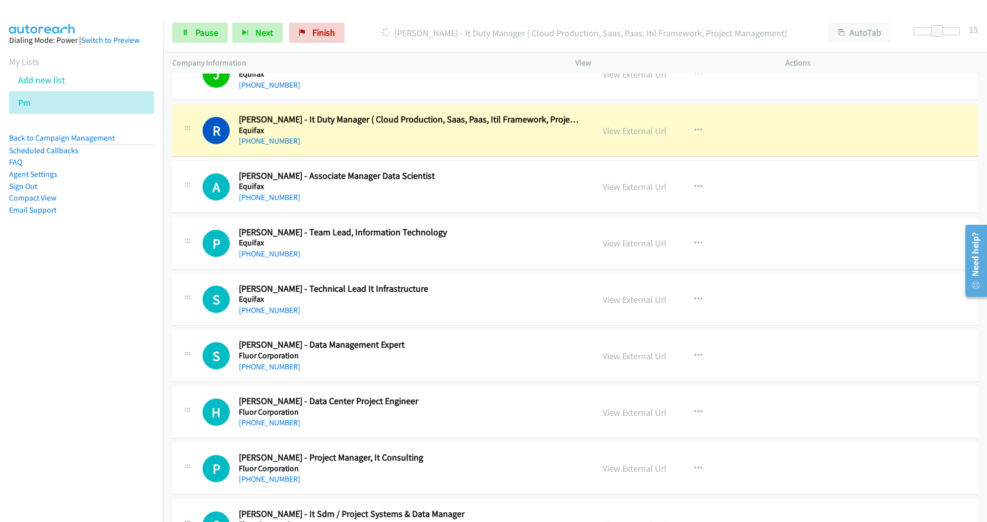
scroll to position [10930, 0]
click at [642, 124] on link "View External Url" at bounding box center [634, 130] width 64 height 12
click at [201, 36] on span "Pause" at bounding box center [206, 33] width 23 height 12
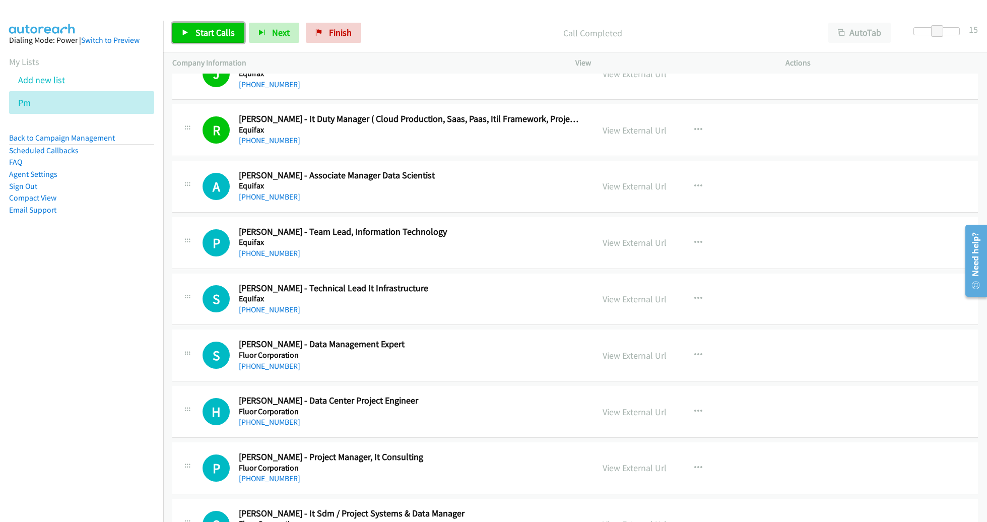
click at [222, 31] on span "Start Calls" at bounding box center [214, 33] width 39 height 12
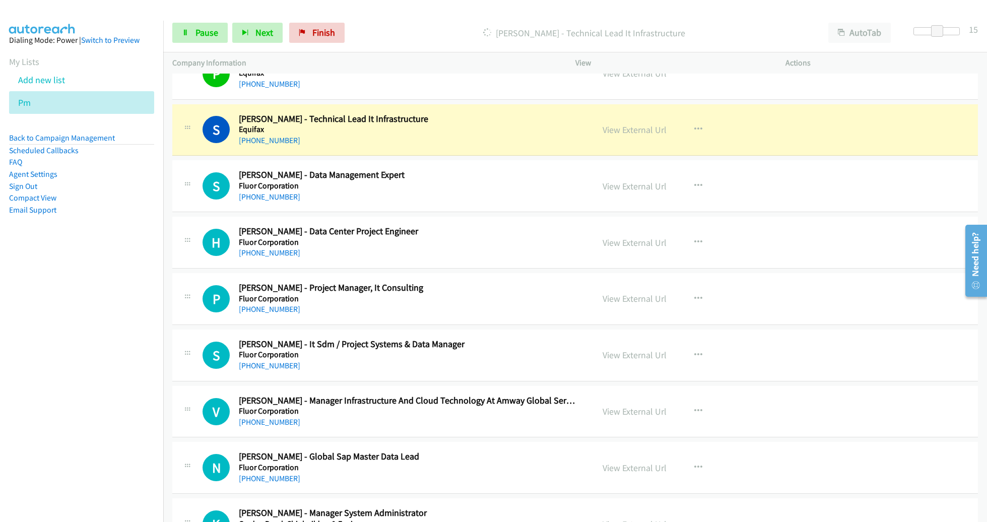
scroll to position [11099, 0]
click at [613, 123] on div "View External Url" at bounding box center [634, 130] width 64 height 14
click at [614, 124] on link "View External Url" at bounding box center [634, 130] width 64 height 12
click at [223, 30] on link "Pause" at bounding box center [199, 33] width 55 height 20
